Goal: Obtain resource: Obtain resource

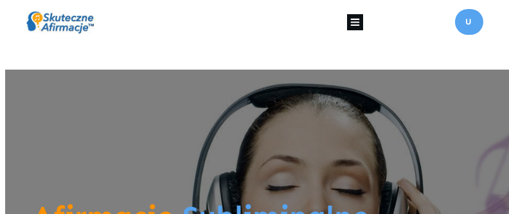
click at [358, 24] on icon at bounding box center [355, 22] width 16 height 16
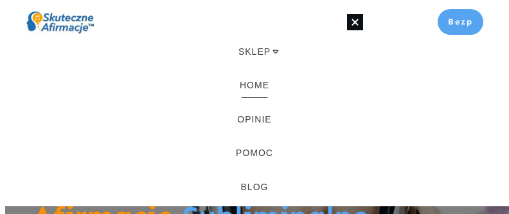
click at [248, 86] on span "HOME" at bounding box center [255, 85] width 30 height 14
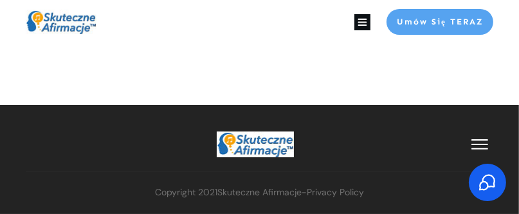
click at [203, 49] on div at bounding box center [259, 74] width 519 height 61
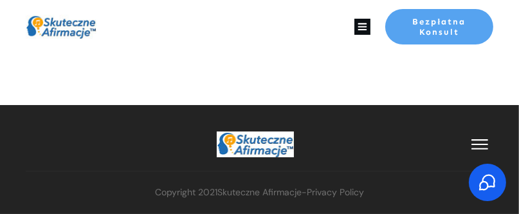
click at [363, 23] on icon at bounding box center [362, 27] width 16 height 16
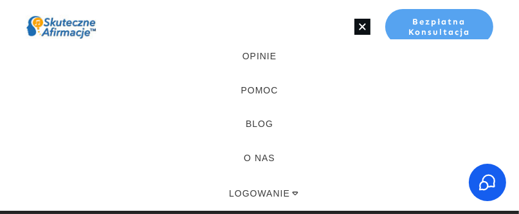
scroll to position [68, 0]
click at [253, 193] on span "LOGOWANIE" at bounding box center [259, 192] width 61 height 14
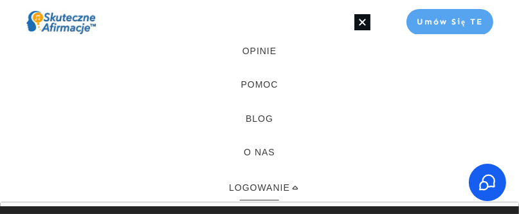
click at [257, 188] on span "LOGOWANIE" at bounding box center [259, 187] width 61 height 14
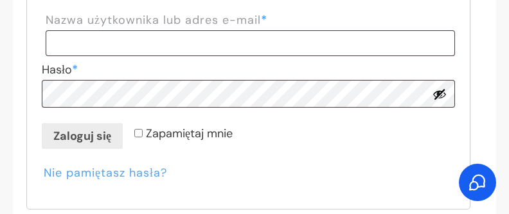
scroll to position [450, 0]
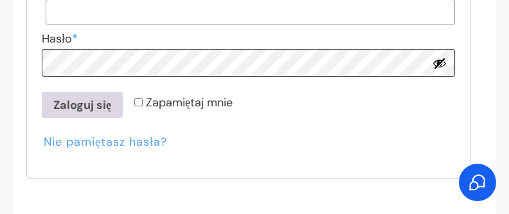
type input "**********"
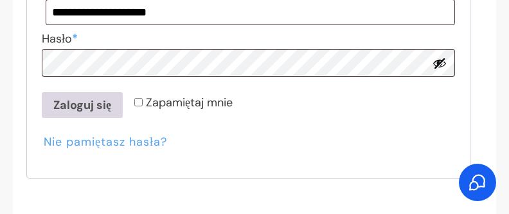
click at [70, 107] on button "Zaloguj się" at bounding box center [82, 105] width 81 height 26
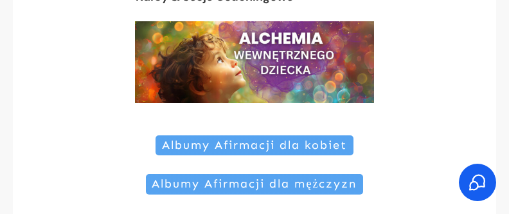
scroll to position [128, 0]
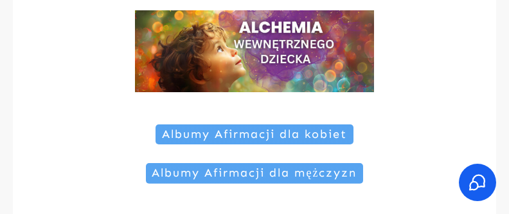
click at [215, 137] on span "Albumy Afirmacji dla kobiet" at bounding box center [254, 134] width 185 height 14
click at [230, 133] on span "Albumy Afirmacji dla kobiet" at bounding box center [254, 134] width 185 height 14
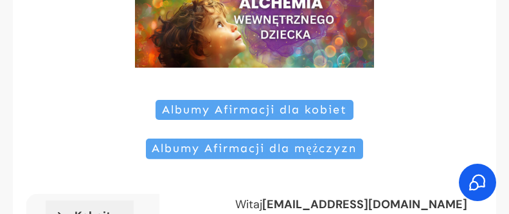
scroll to position [257, 0]
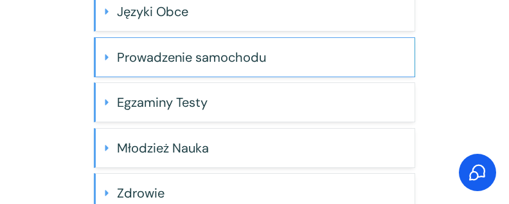
scroll to position [699, 0]
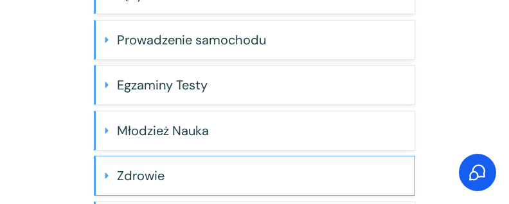
click at [156, 172] on h4 "Zdrowie" at bounding box center [261, 176] width 288 height 26
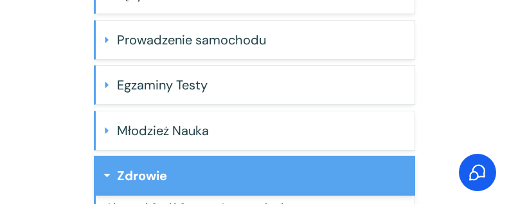
click at [156, 171] on h4 "Zdrowie" at bounding box center [261, 176] width 288 height 26
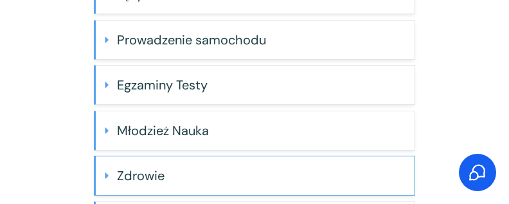
click at [155, 172] on h4 "Zdrowie" at bounding box center [261, 176] width 288 height 26
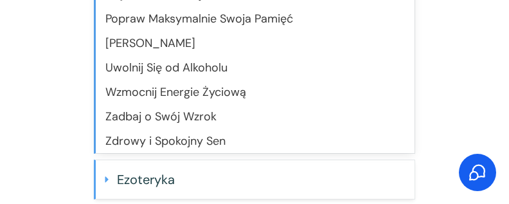
scroll to position [957, 0]
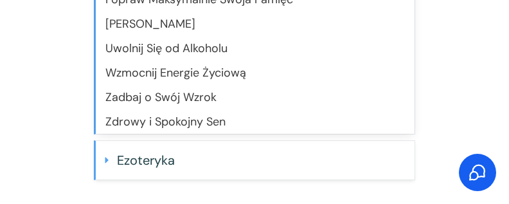
click at [192, 91] on link "Zadbaj o Swój Wzrok" at bounding box center [161, 96] width 111 height 15
click at [154, 91] on link "Zadbaj o Swój Wzrok" at bounding box center [161, 96] width 111 height 15
click at [167, 91] on link "Zadbaj o Swój Wzrok" at bounding box center [161, 96] width 111 height 15
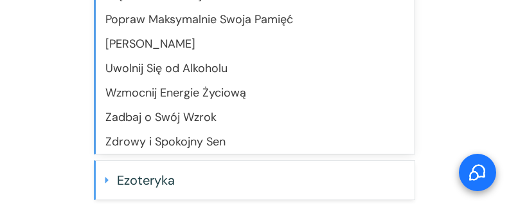
scroll to position [960, 0]
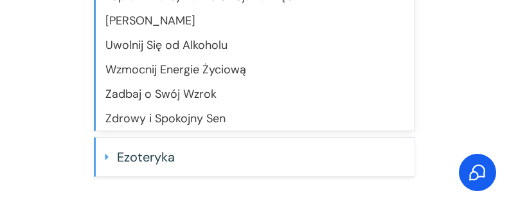
click at [124, 90] on link "Zadbaj o Swój Wzrok" at bounding box center [161, 93] width 111 height 15
click at [194, 91] on link "Zadbaj o Swój Wzrok" at bounding box center [161, 93] width 111 height 15
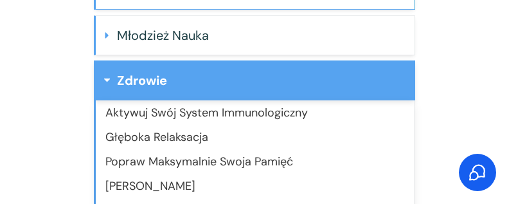
scroll to position [702, 0]
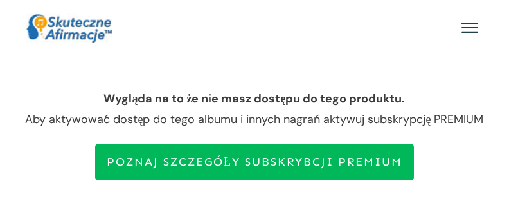
click at [468, 29] on icon at bounding box center [470, 27] width 17 height 17
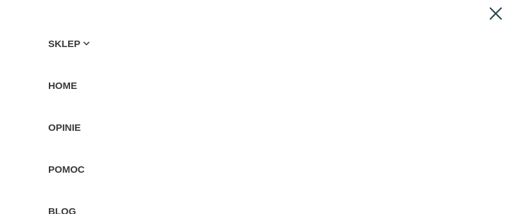
click at [70, 86] on span "HOME" at bounding box center [62, 85] width 29 height 14
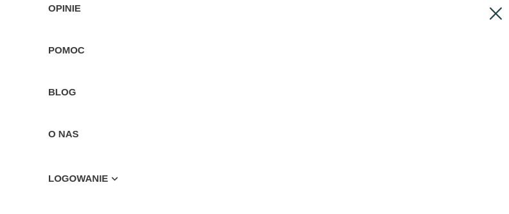
scroll to position [136, 0]
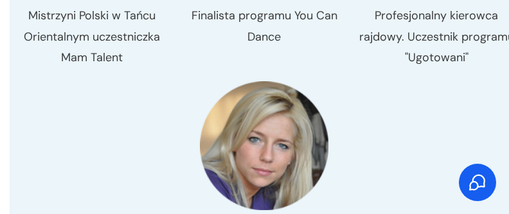
scroll to position [1415, 0]
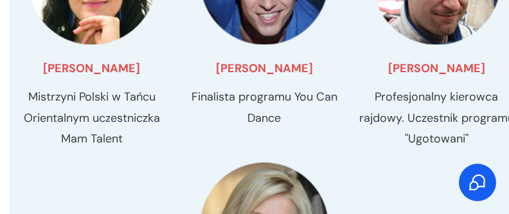
drag, startPoint x: 357, startPoint y: 135, endPoint x: 410, endPoint y: 161, distance: 59.6
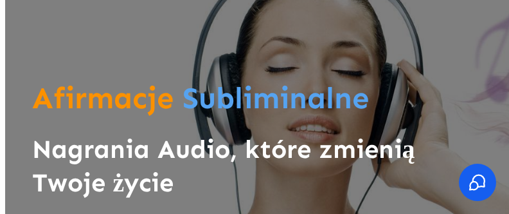
scroll to position [0, 0]
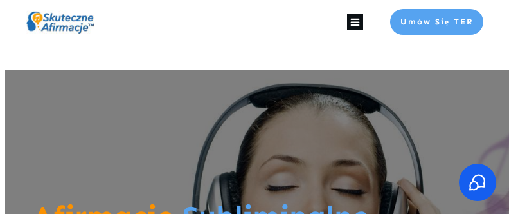
click at [353, 21] on icon at bounding box center [355, 22] width 16 height 16
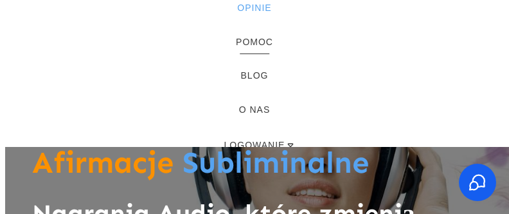
scroll to position [68, 0]
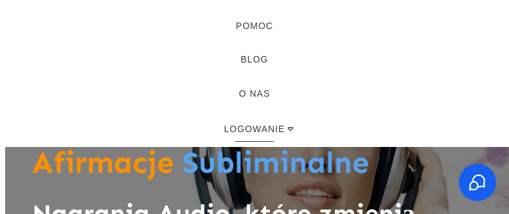
click at [264, 126] on span "LOGOWANIE" at bounding box center [255, 129] width 61 height 14
click at [244, 126] on span "LOGOWANIE" at bounding box center [255, 129] width 61 height 14
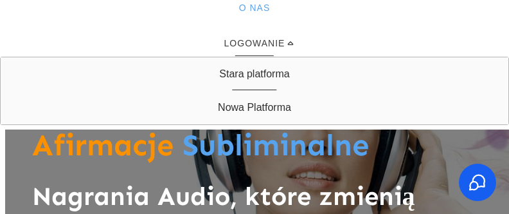
scroll to position [64, 0]
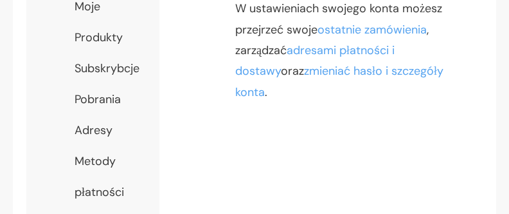
scroll to position [359, 0]
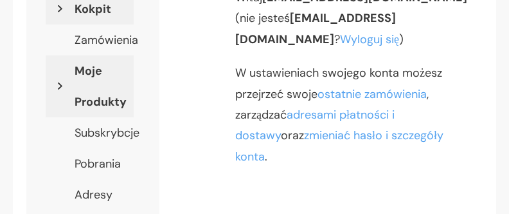
click at [104, 101] on link "Moje Produkty" at bounding box center [90, 86] width 88 height 62
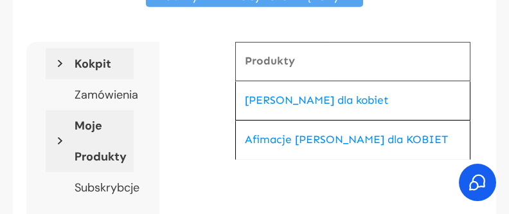
scroll to position [321, 0]
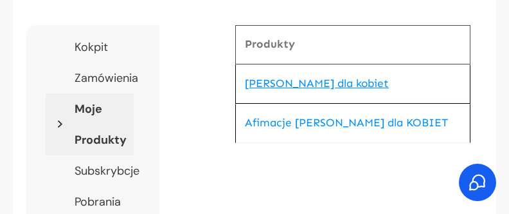
click at [320, 77] on link "[PERSON_NAME] dla kobiet" at bounding box center [317, 84] width 144 height 14
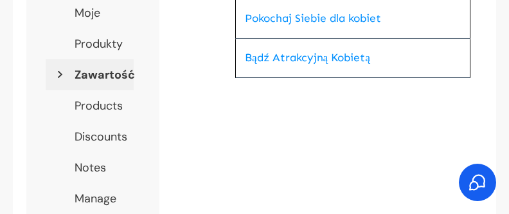
scroll to position [321, 0]
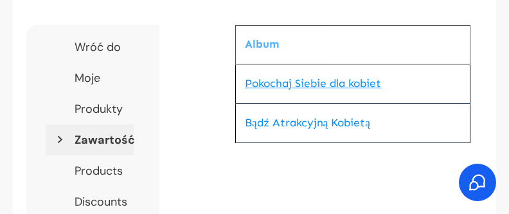
click at [309, 81] on link "Pokochaj Siebie dla kobiet" at bounding box center [313, 84] width 136 height 14
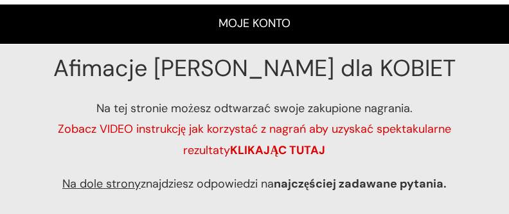
scroll to position [128, 0]
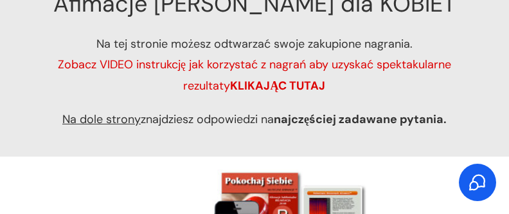
click at [271, 84] on strong "KLIKAJĄC TUTAJ" at bounding box center [278, 85] width 95 height 15
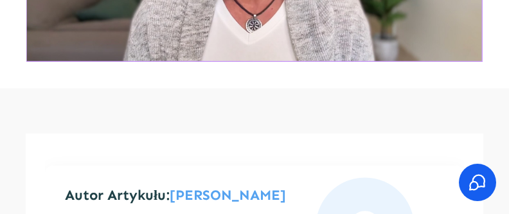
scroll to position [386, 0]
